Goal: Find specific page/section: Find specific page/section

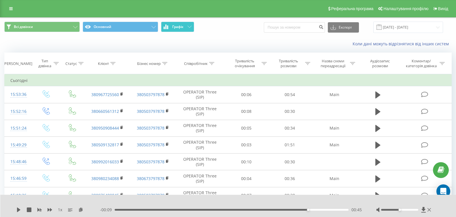
click at [169, 29] on button "Графік" at bounding box center [177, 27] width 33 height 10
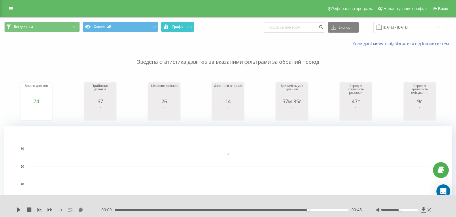
click at [166, 26] on icon at bounding box center [165, 26] width 1 height 5
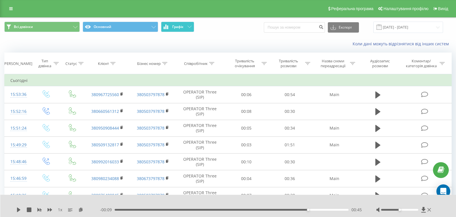
click at [166, 26] on icon at bounding box center [165, 26] width 1 height 5
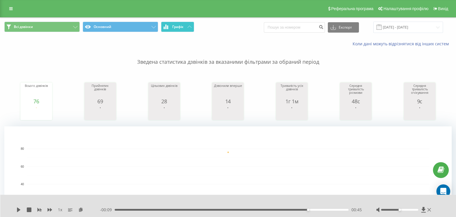
click at [177, 27] on span "Графік" at bounding box center [177, 27] width 11 height 4
click at [178, 28] on span "Графік" at bounding box center [177, 27] width 11 height 4
click at [177, 26] on span "Графік" at bounding box center [177, 27] width 11 height 4
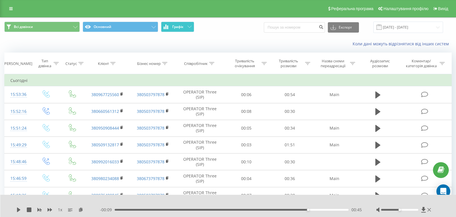
click at [177, 26] on span "Графік" at bounding box center [177, 27] width 11 height 4
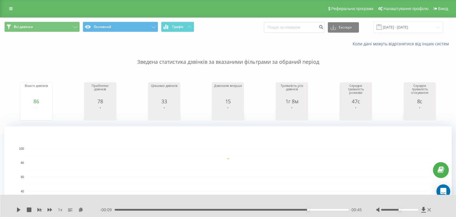
click at [177, 34] on div "Всі дзвінки Основний Графік Експорт .csv .xls .xlsx [DATE] - [DATE]" at bounding box center [228, 27] width 456 height 19
click at [177, 31] on button "Графік" at bounding box center [177, 27] width 33 height 10
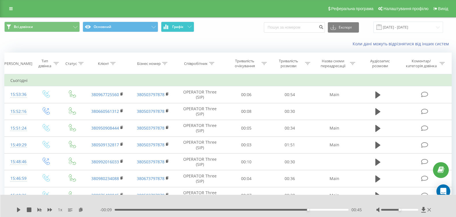
click at [177, 31] on button "Графік" at bounding box center [177, 27] width 33 height 10
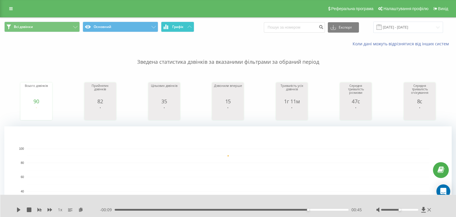
click at [183, 23] on button "Графік" at bounding box center [177, 27] width 33 height 10
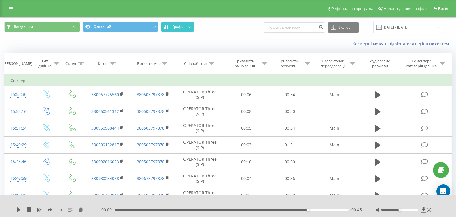
click at [183, 24] on button "Графік" at bounding box center [177, 27] width 33 height 10
